Goal: Task Accomplishment & Management: Complete application form

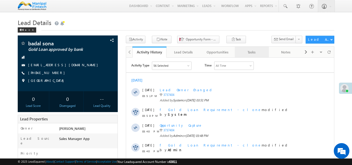
click at [258, 55] on div "Tasks" at bounding box center [251, 52] width 25 height 6
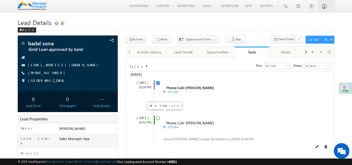
click at [158, 117] on input "checkbox" at bounding box center [157, 118] width 3 height 3
checkbox input "false"
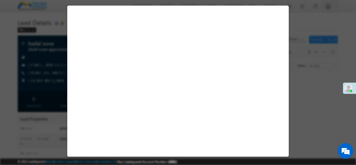
select select "Sales Manager App"
select select "Fresh Lead"
select select "Doorstep"
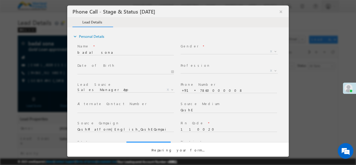
select select "Open"
select select "Fresh Lead"
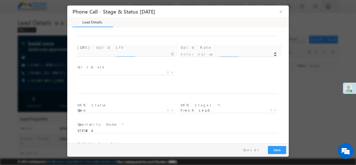
scroll to position [305, 0]
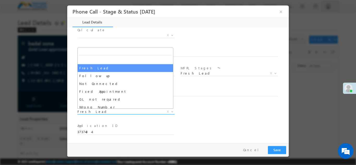
click at [96, 111] on span "Fresh Lead" at bounding box center [119, 111] width 85 height 5
type input "[DATE] 4:03 PM"
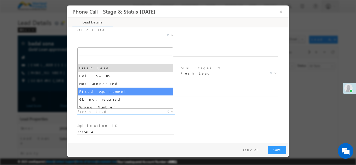
scroll to position [0, 0]
select select "Fixed Appointment"
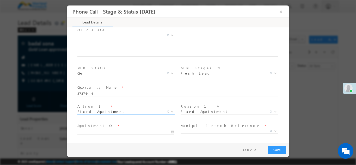
scroll to position [343, 0]
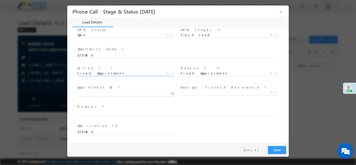
type input "[DATE] 4:04 PM"
type input "04"
type input "0"
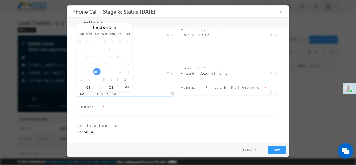
click at [94, 92] on input "[DATE] 4:04 PM" at bounding box center [125, 93] width 96 height 5
click at [93, 86] on input "04" at bounding box center [88, 87] width 22 height 3
type input "5"
type input "[DATE] 5:04 PM"
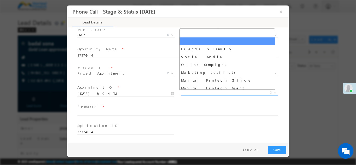
click at [193, 93] on span "X" at bounding box center [229, 92] width 97 height 5
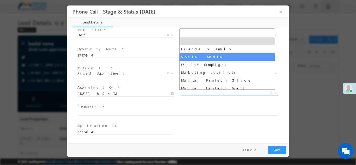
select select "Social Media"
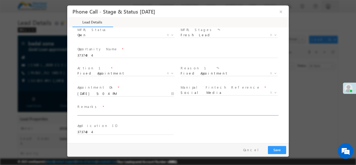
click at [90, 114] on input "text" at bounding box center [177, 112] width 200 height 5
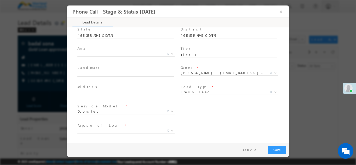
scroll to position [0, 0]
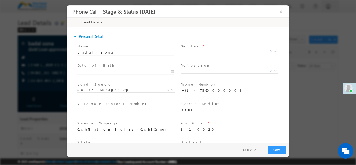
type input "badal"
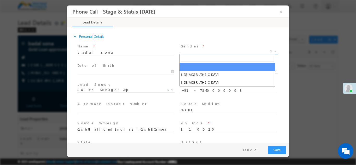
click at [186, 51] on span "X" at bounding box center [229, 51] width 97 height 5
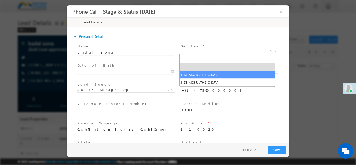
select select "[DEMOGRAPHIC_DATA]"
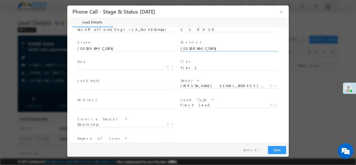
scroll to position [101, 0]
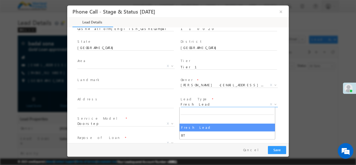
click at [196, 105] on span "Fresh Lead" at bounding box center [223, 104] width 85 height 5
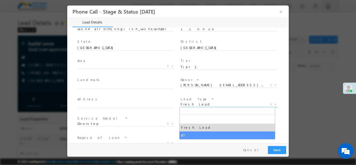
select select "BT"
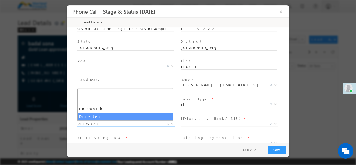
click at [109, 124] on span "Doorstep" at bounding box center [119, 123] width 85 height 5
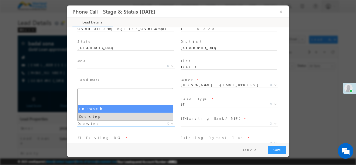
select select "In-Branch"
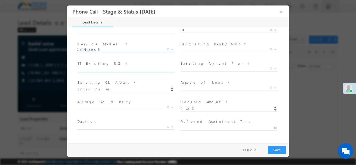
scroll to position [175, 0]
click at [100, 68] on input "text" at bounding box center [125, 69] width 96 height 5
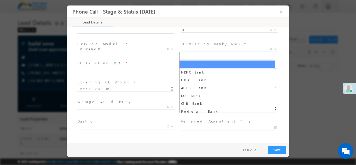
click at [193, 47] on span "X" at bounding box center [229, 48] width 97 height 5
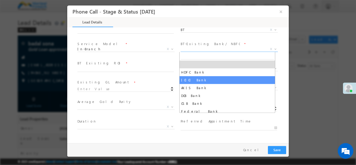
select select "ICICI Bank"
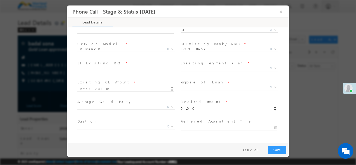
click at [93, 68] on input "text" at bounding box center [125, 69] width 96 height 5
type input "11"
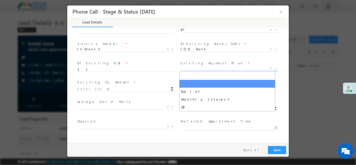
click at [185, 69] on span "X" at bounding box center [229, 68] width 97 height 5
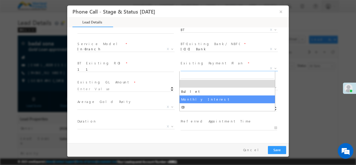
select select "Monthly Interest"
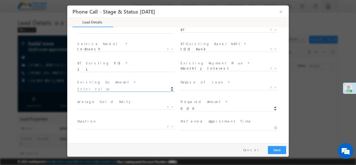
click at [90, 90] on input at bounding box center [125, 88] width 96 height 5
type input "123456.00"
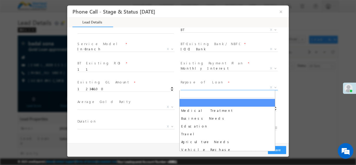
click at [192, 86] on span "X" at bounding box center [229, 87] width 97 height 5
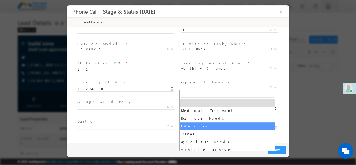
select select "Education"
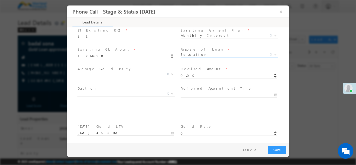
scroll to position [208, 0]
click at [198, 75] on input "0.00" at bounding box center [229, 75] width 96 height 5
type input "0"
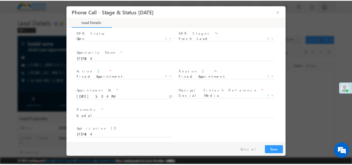
scroll to position [362, 0]
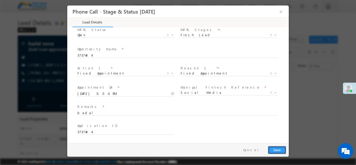
type input "123.00"
click at [276, 150] on button "Save" at bounding box center [277, 150] width 18 height 8
